Goal: Task Accomplishment & Management: Use online tool/utility

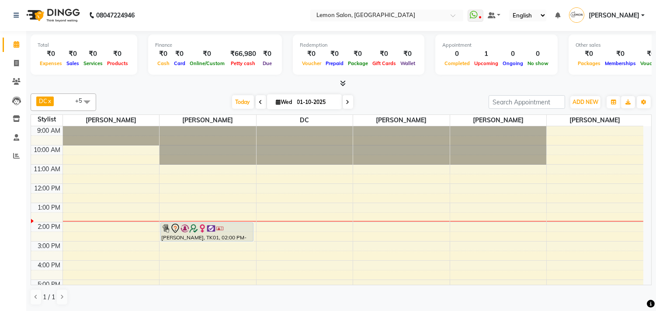
scroll to position [111, 0]
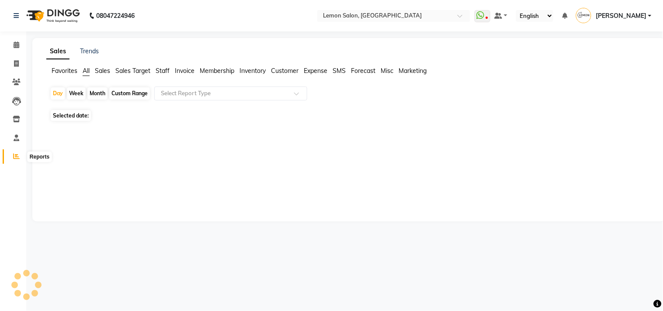
click at [122, 97] on div "Custom Range" at bounding box center [129, 93] width 41 height 12
select select "10"
select select "2025"
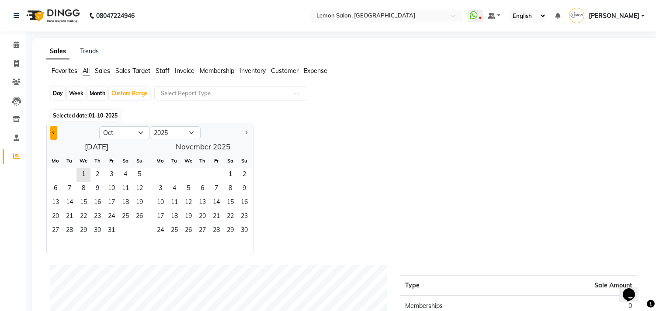
click at [53, 133] on button "Previous month" at bounding box center [53, 133] width 7 height 14
select select "9"
click at [51, 176] on span "1" at bounding box center [56, 175] width 14 height 14
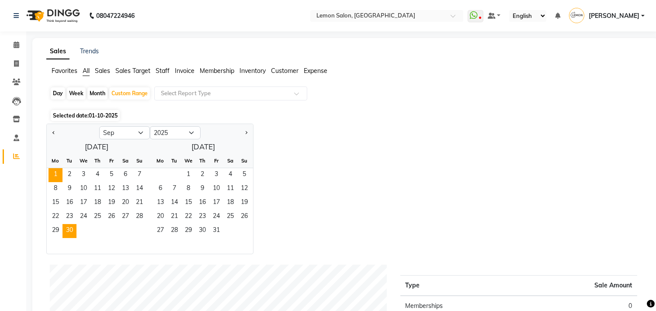
click at [67, 237] on span "30" at bounding box center [70, 231] width 14 height 14
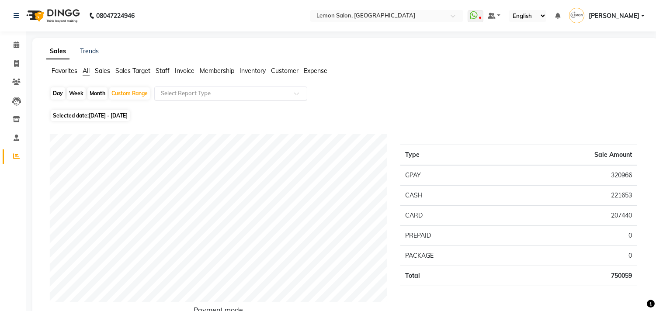
click at [227, 90] on input "text" at bounding box center [222, 93] width 126 height 9
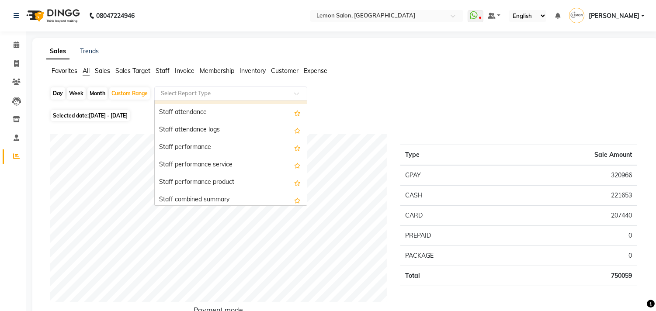
scroll to position [291, 0]
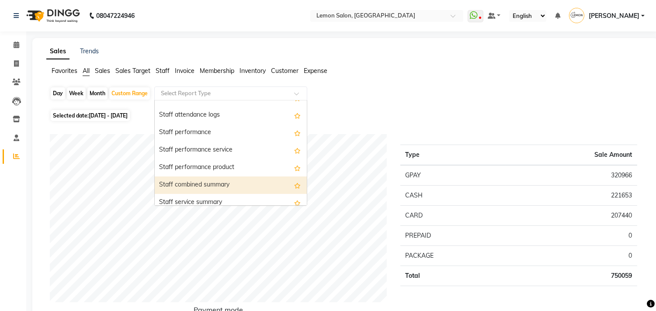
click at [202, 185] on div "Staff combined summary" at bounding box center [231, 185] width 152 height 17
select select "csv"
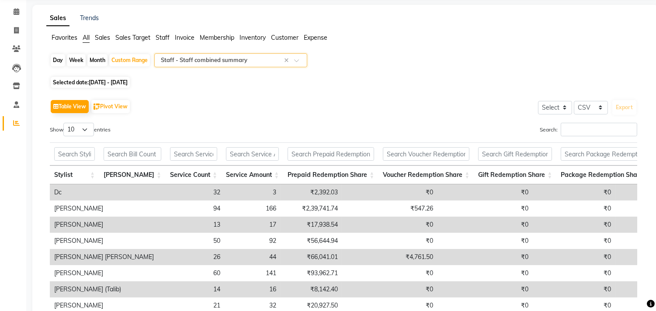
scroll to position [49, 0]
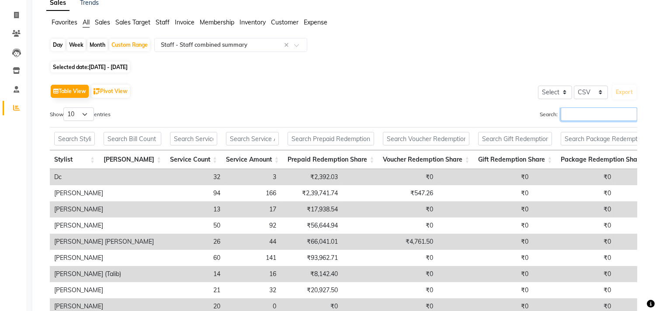
click at [576, 120] on input "Search:" at bounding box center [599, 115] width 77 height 14
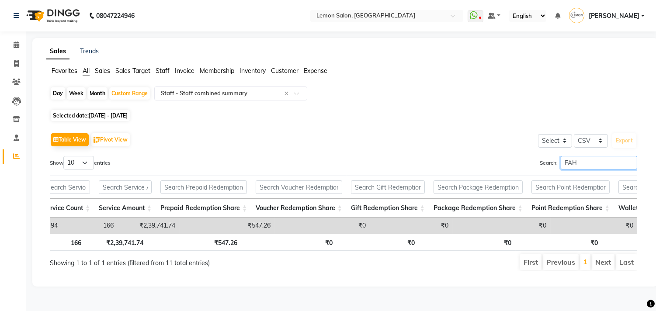
scroll to position [0, 0]
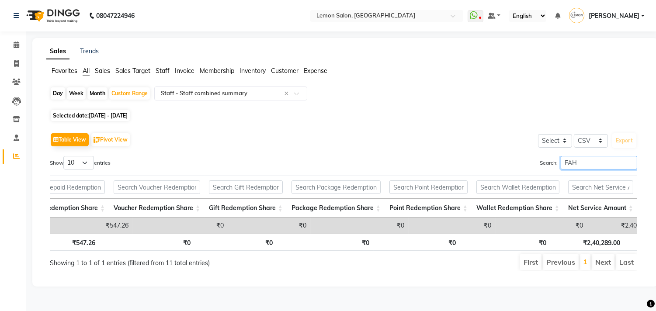
type input "FAH"
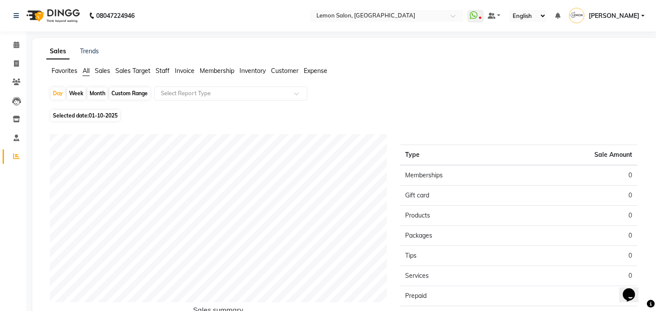
click at [125, 95] on div "Custom Range" at bounding box center [129, 93] width 41 height 12
select select "10"
select select "2025"
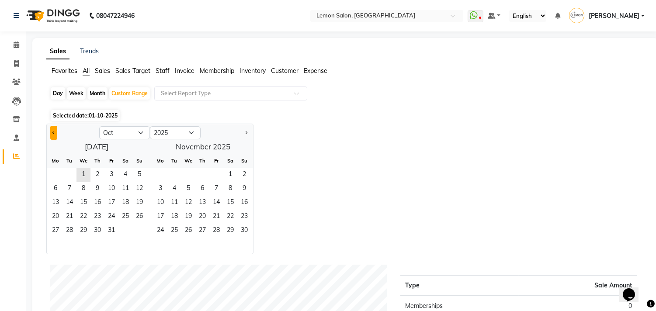
click at [55, 131] on button "Previous month" at bounding box center [53, 133] width 7 height 14
click at [51, 134] on button "Previous month" at bounding box center [53, 133] width 7 height 14
select select "8"
click at [110, 168] on span "1" at bounding box center [112, 175] width 14 height 14
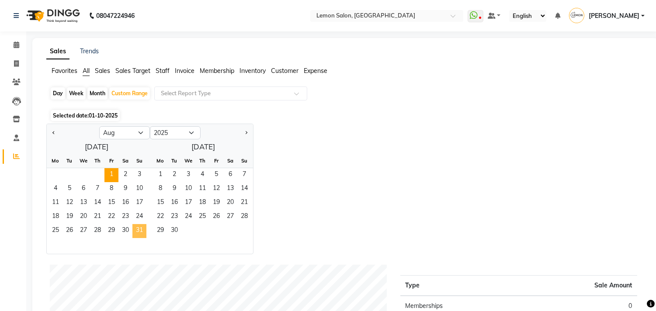
click at [136, 233] on span "31" at bounding box center [140, 231] width 14 height 14
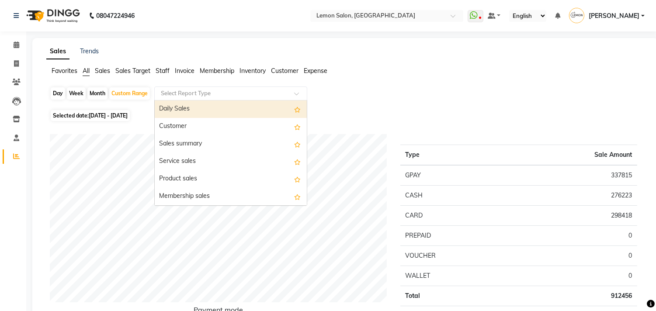
click at [244, 92] on input "text" at bounding box center [222, 93] width 126 height 9
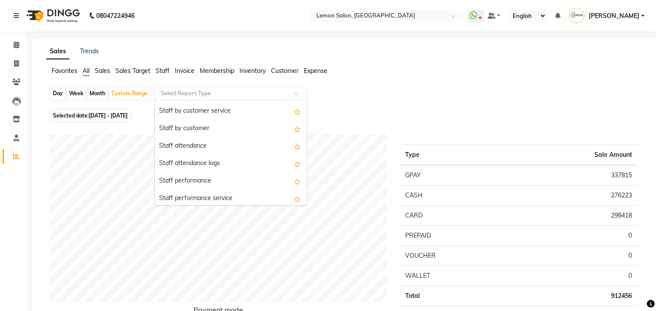
scroll to position [291, 0]
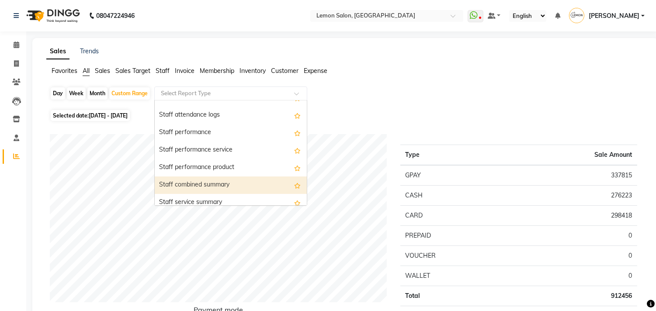
click at [206, 186] on div "Staff combined summary" at bounding box center [231, 185] width 152 height 17
select select "csv"
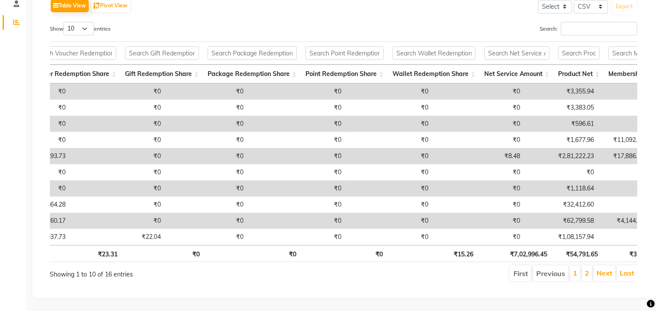
scroll to position [0, 0]
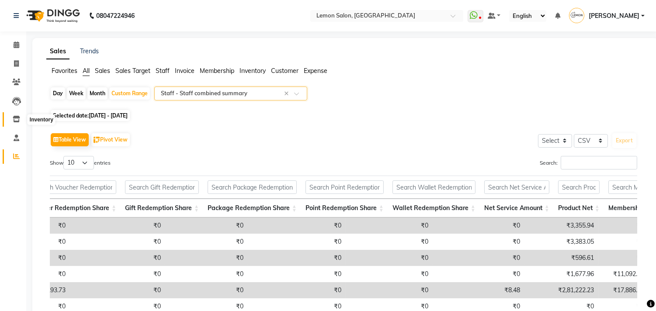
click at [11, 117] on span at bounding box center [16, 120] width 15 height 10
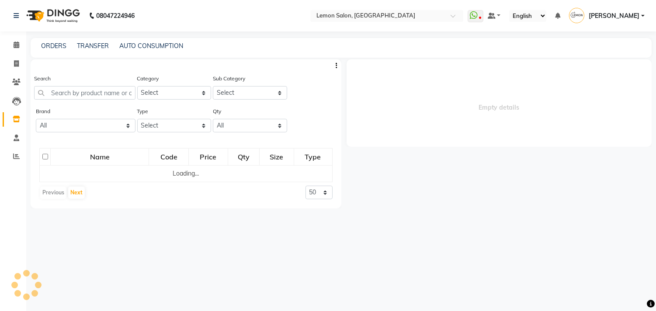
select select
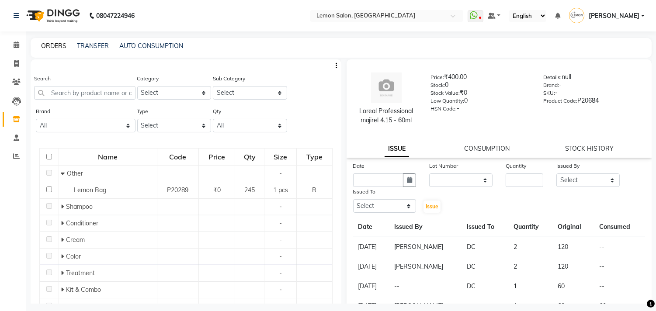
click at [55, 45] on link "ORDERS" at bounding box center [53, 46] width 25 height 8
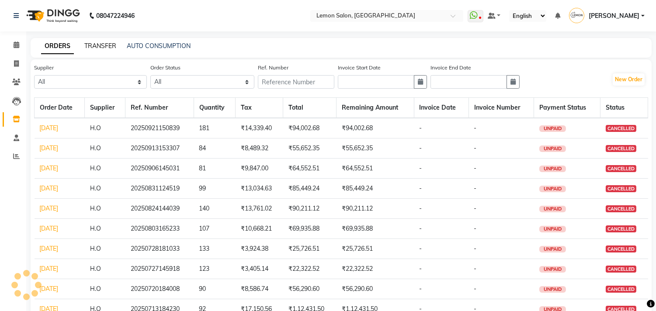
click at [96, 46] on link "TRANSFER" at bounding box center [100, 46] width 32 height 8
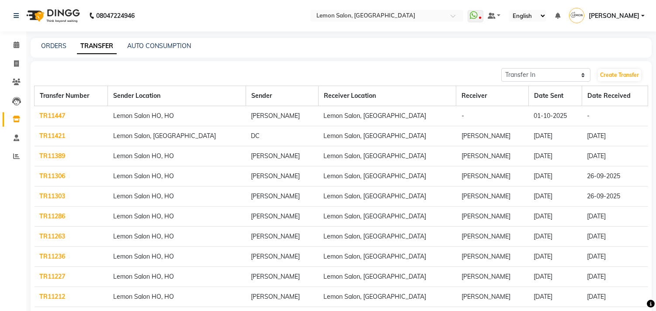
click at [51, 114] on link "TR11447" at bounding box center [53, 116] width 26 height 8
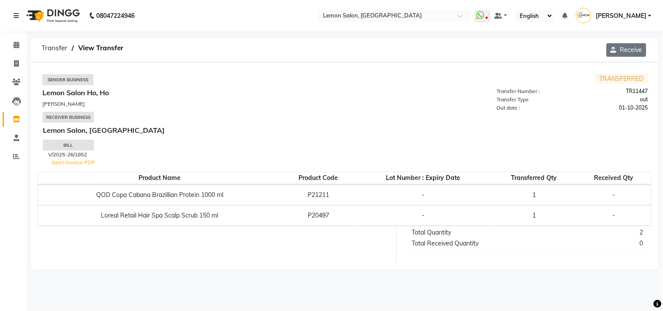
click at [630, 54] on button "Receive" at bounding box center [627, 50] width 40 height 14
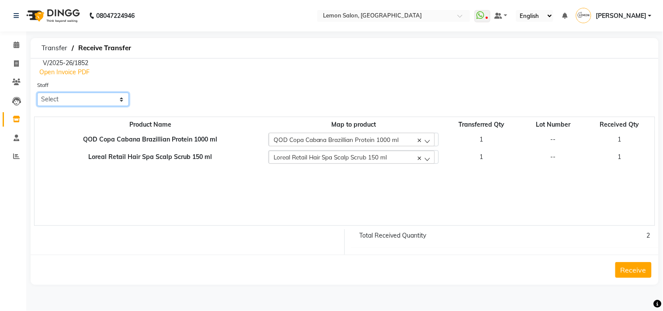
drag, startPoint x: 63, startPoint y: 93, endPoint x: 60, endPoint y: 101, distance: 8.6
click at [62, 99] on select "Select Arun Arndive Ashfak Danish Mansoori DC Faheem Malik Javed Mansoori Kajal…" at bounding box center [83, 100] width 92 height 14
select select "8819"
click at [37, 93] on select "Select Arun Arndive Ashfak Danish Mansoori DC Faheem Malik Javed Mansoori Kajal…" at bounding box center [83, 100] width 92 height 14
click at [635, 273] on button "Receive" at bounding box center [634, 270] width 36 height 16
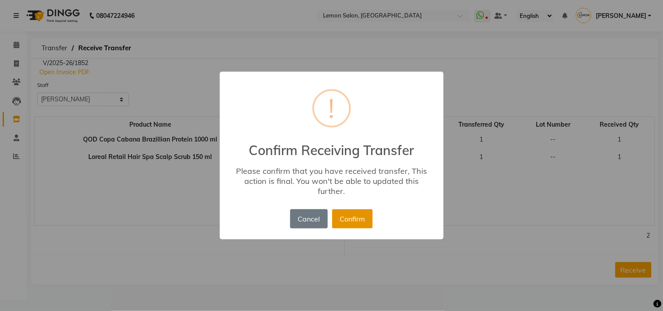
click at [350, 221] on button "Confirm" at bounding box center [352, 218] width 41 height 19
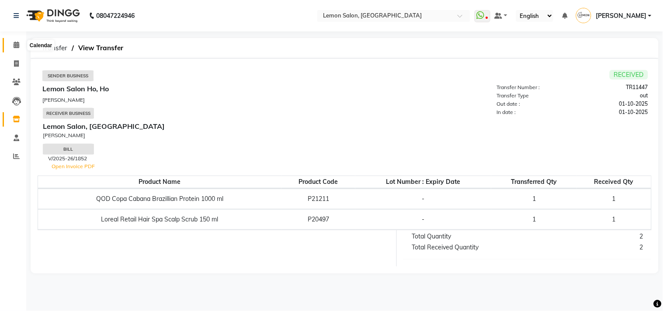
click at [15, 47] on icon at bounding box center [17, 45] width 6 height 7
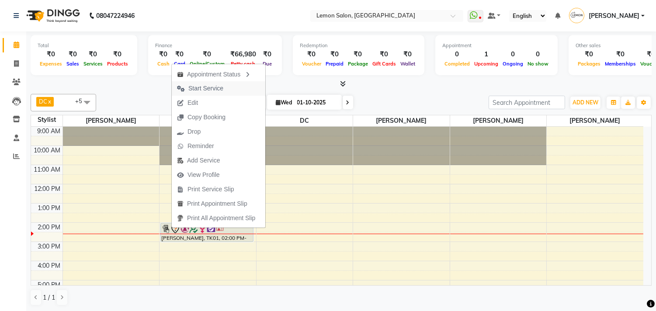
click at [199, 84] on span "Start Service" at bounding box center [200, 88] width 57 height 14
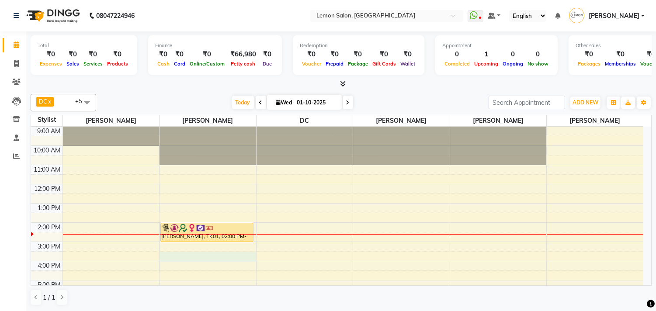
click at [185, 255] on div "9:00 AM 10:00 AM 11:00 AM 12:00 PM 1:00 PM 2:00 PM 3:00 PM 4:00 PM 5:00 PM 6:00…" at bounding box center [337, 261] width 613 height 269
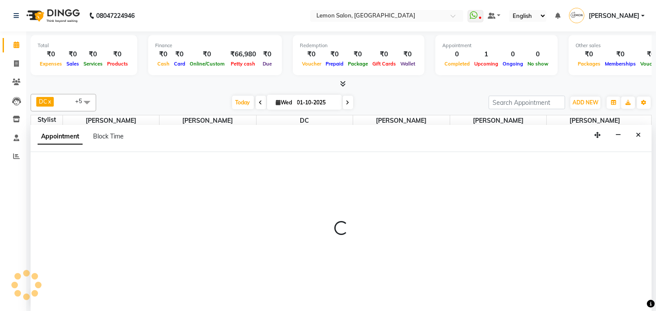
scroll to position [0, 0]
select select "7385"
select select "tentative"
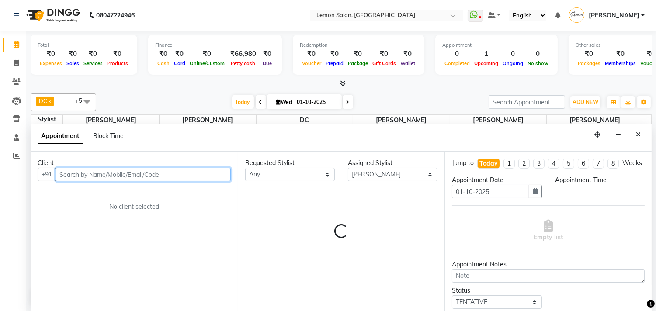
select select "930"
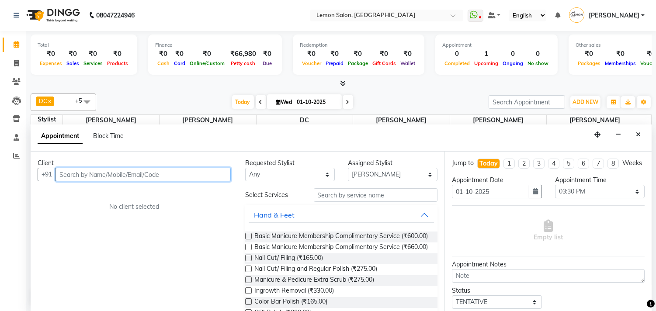
click at [66, 172] on input "text" at bounding box center [143, 175] width 175 height 14
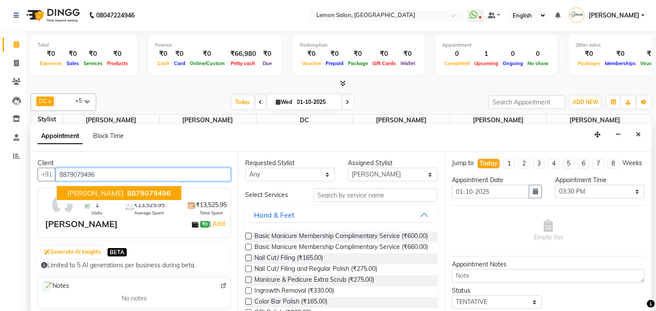
click at [80, 199] on button "AKANKSHA 8879079496" at bounding box center [119, 193] width 125 height 14
type input "8879079496"
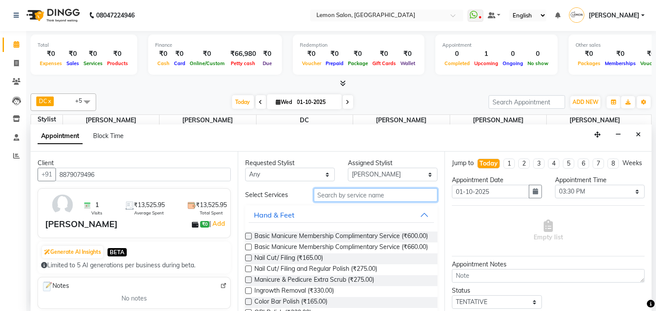
click at [340, 196] on input "text" at bounding box center [376, 195] width 124 height 14
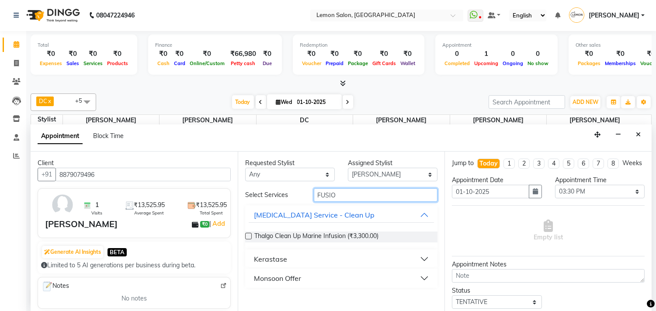
type input "FUSIO"
click at [254, 257] on div "Kerastase" at bounding box center [270, 259] width 33 height 10
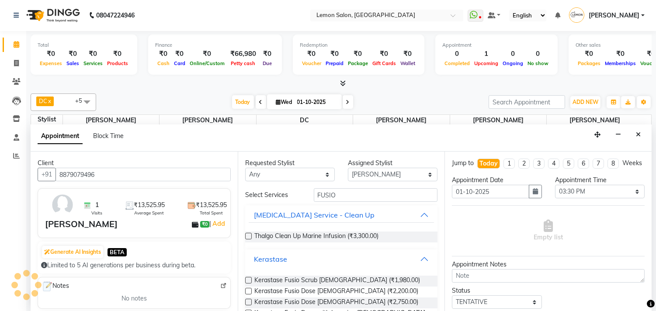
scroll to position [49, 0]
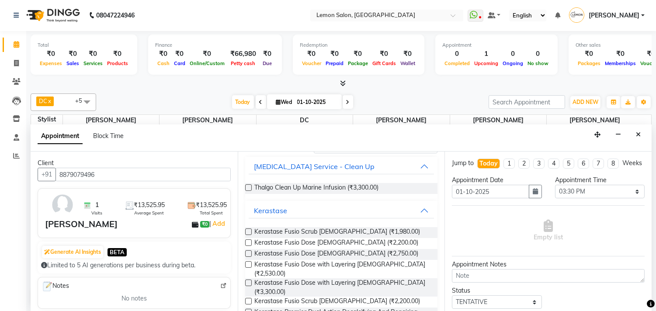
click at [245, 280] on label at bounding box center [248, 283] width 7 height 7
click at [245, 281] on input "checkbox" at bounding box center [248, 284] width 6 height 6
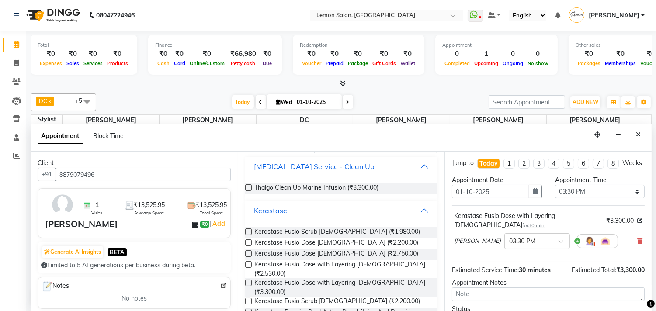
click at [250, 280] on label at bounding box center [248, 283] width 7 height 7
click at [250, 281] on input "checkbox" at bounding box center [248, 284] width 6 height 6
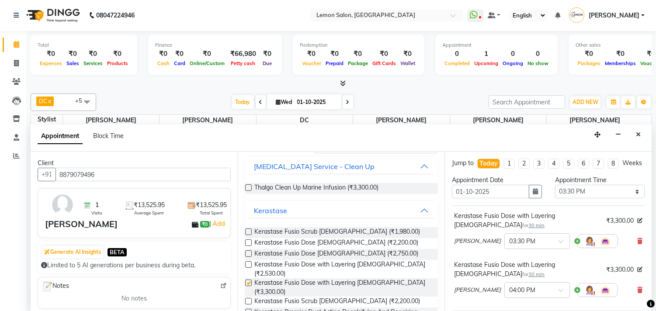
checkbox input "false"
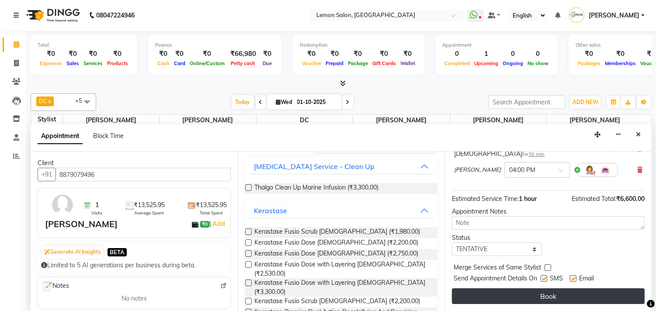
scroll to position [128, 0]
click at [491, 300] on button "Book" at bounding box center [548, 297] width 193 height 16
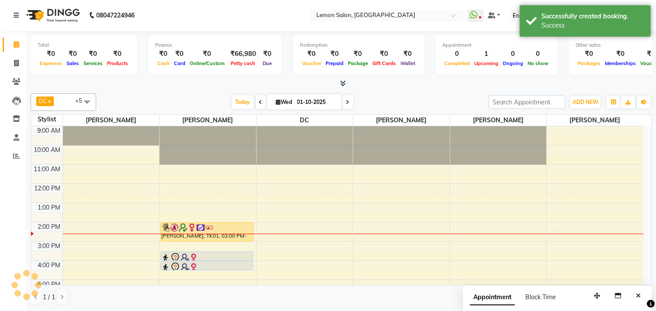
scroll to position [0, 0]
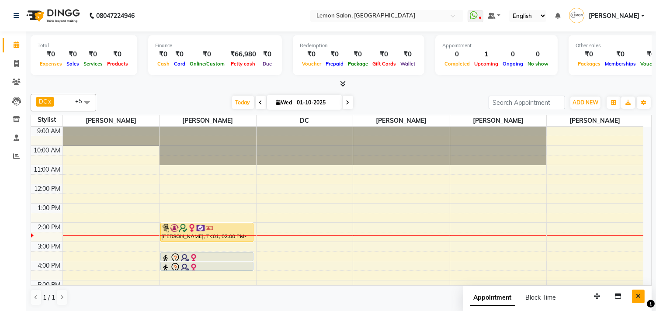
click at [638, 292] on button "Close" at bounding box center [638, 297] width 13 height 14
